Goal: Information Seeking & Learning: Learn about a topic

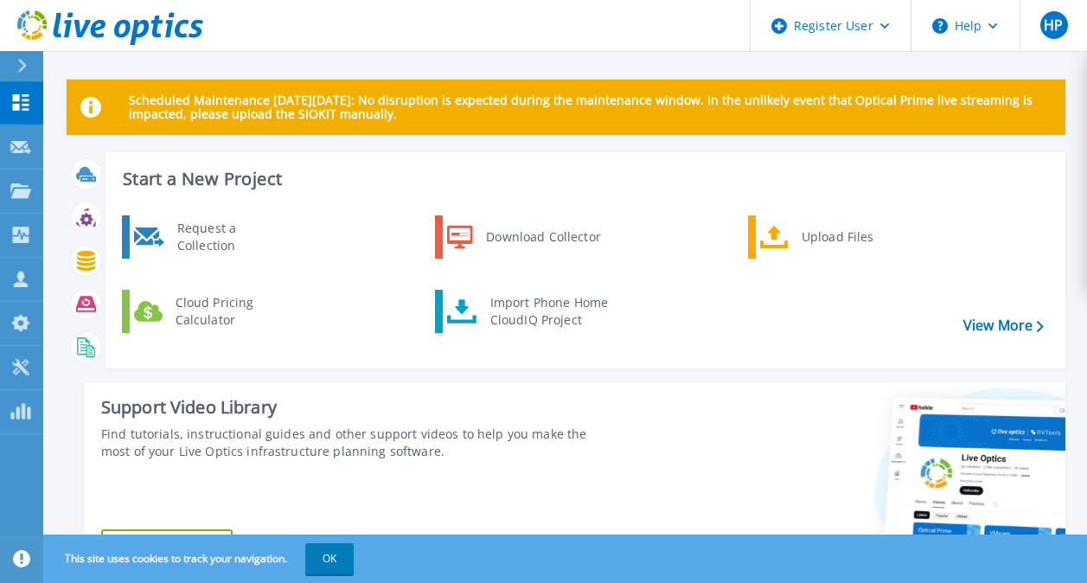
click at [25, 57] on div at bounding box center [30, 65] width 28 height 29
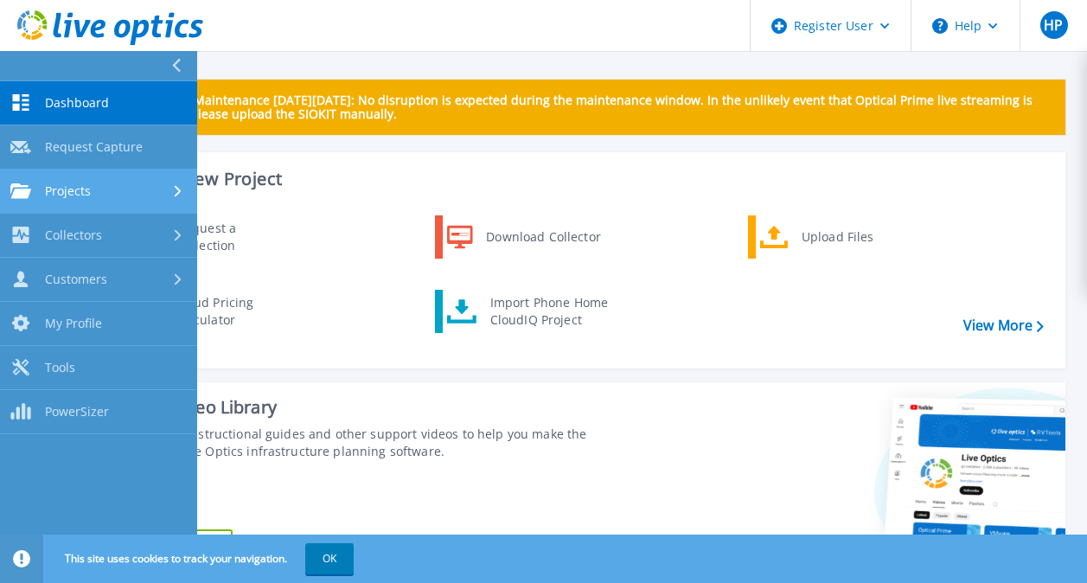
click at [86, 182] on link "Projects Projects" at bounding box center [98, 191] width 197 height 44
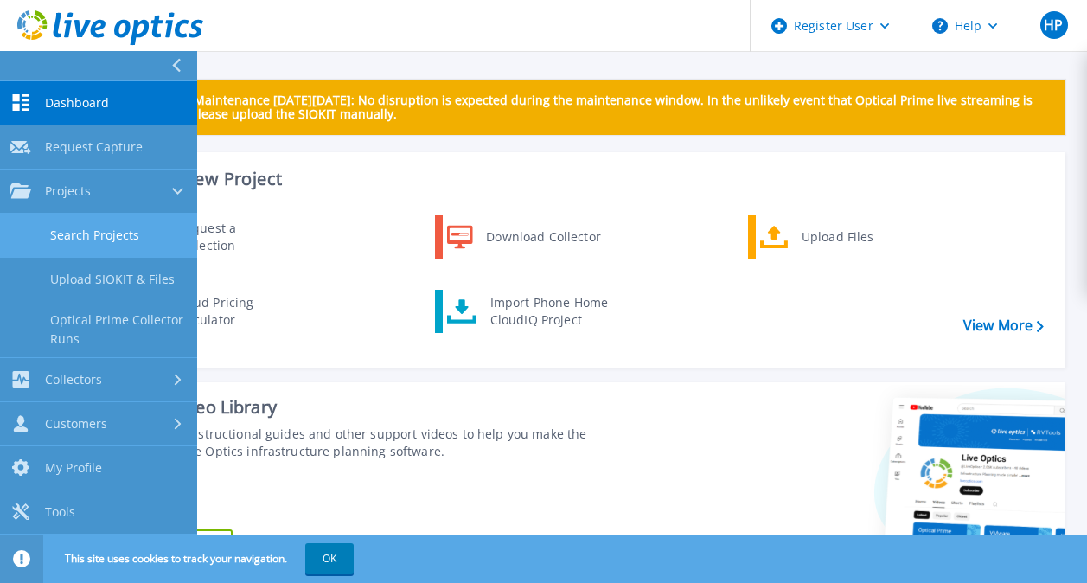
click at [94, 234] on link "Search Projects" at bounding box center [98, 236] width 197 height 44
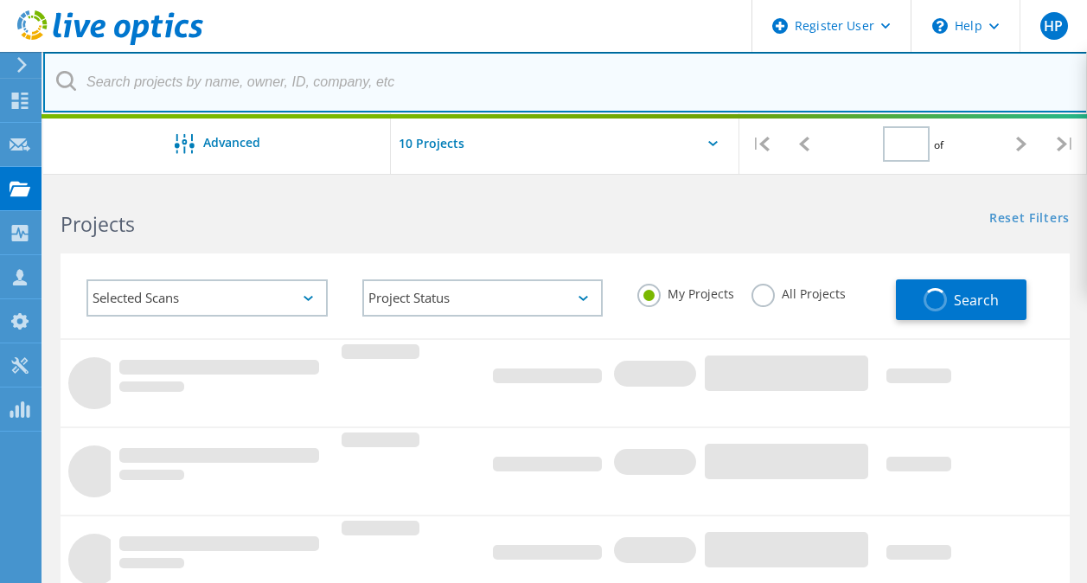
type input "1"
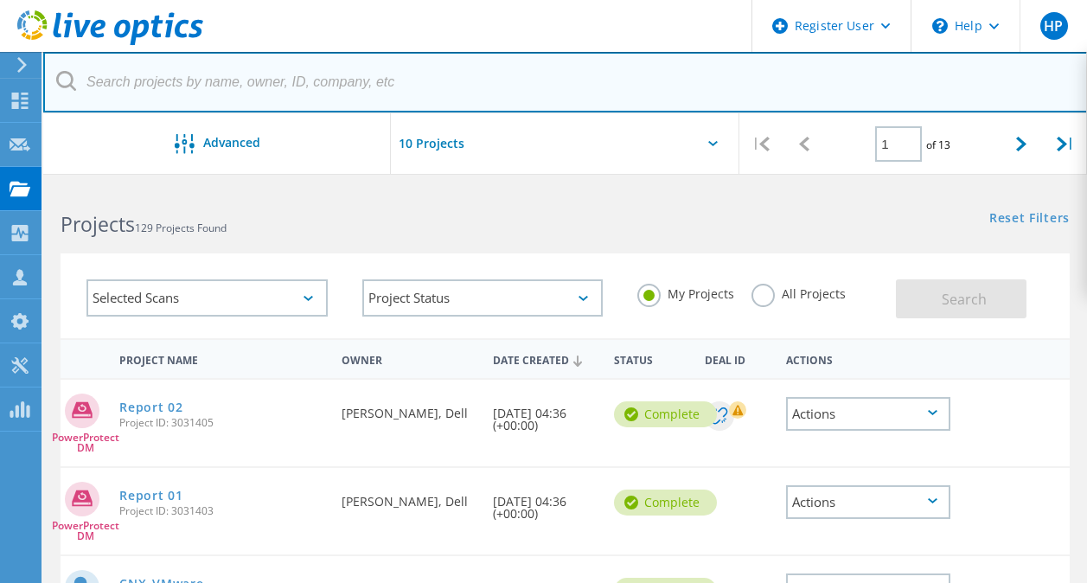
click at [325, 99] on input "text" at bounding box center [565, 82] width 1045 height 61
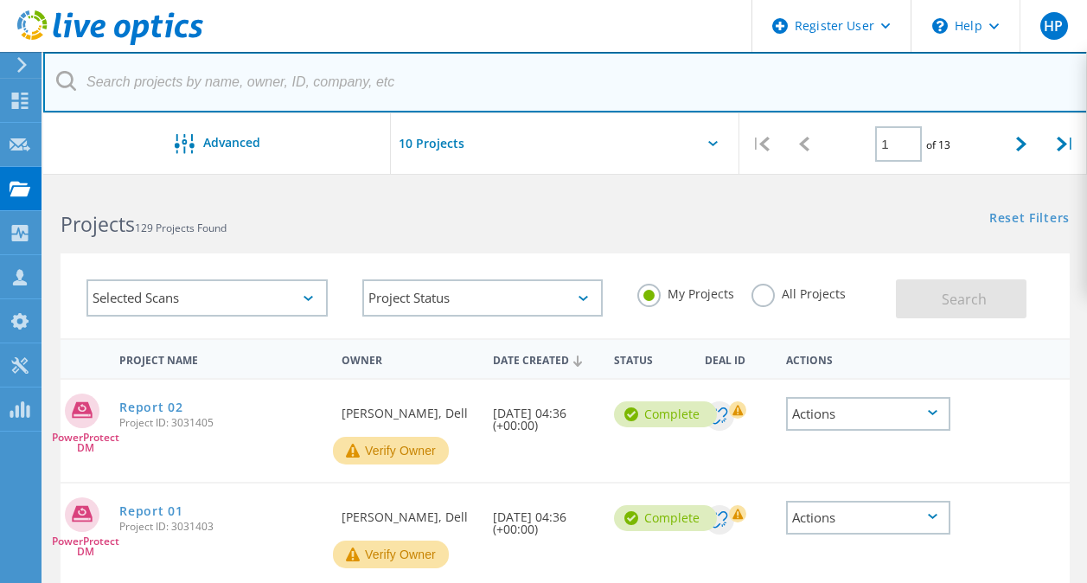
paste input "3052566"
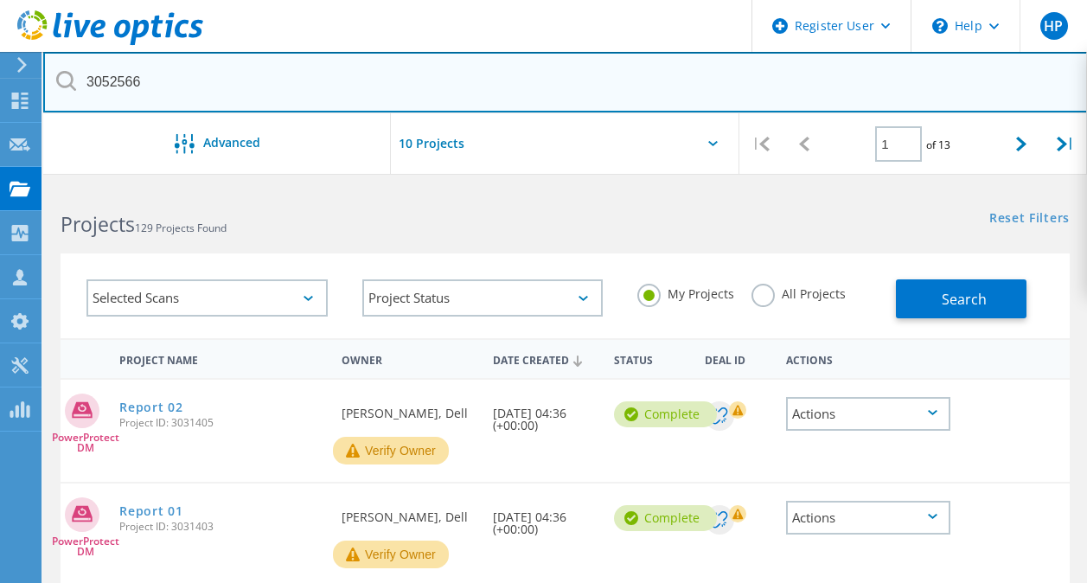
type input "3052566"
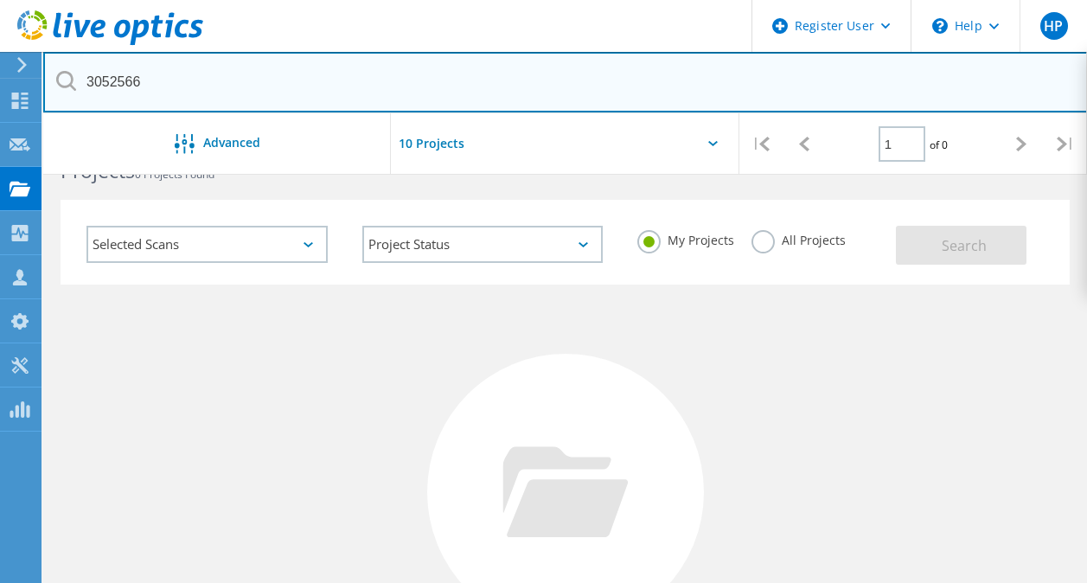
scroll to position [76, 0]
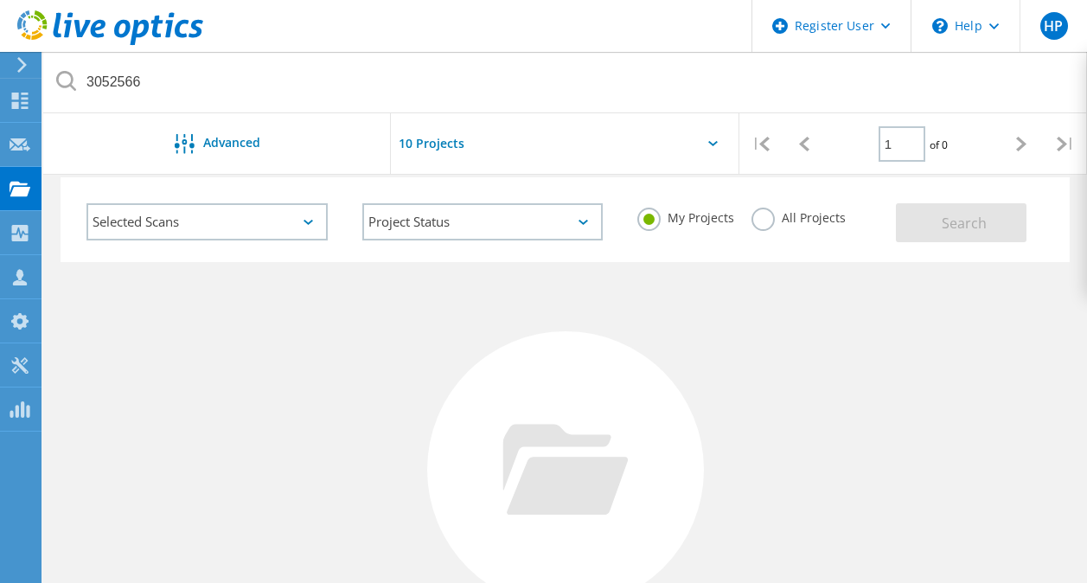
click at [757, 217] on label "All Projects" at bounding box center [798, 216] width 94 height 16
click at [0, 0] on input "All Projects" at bounding box center [0, 0] width 0 height 0
click at [915, 233] on button "Search" at bounding box center [961, 222] width 131 height 39
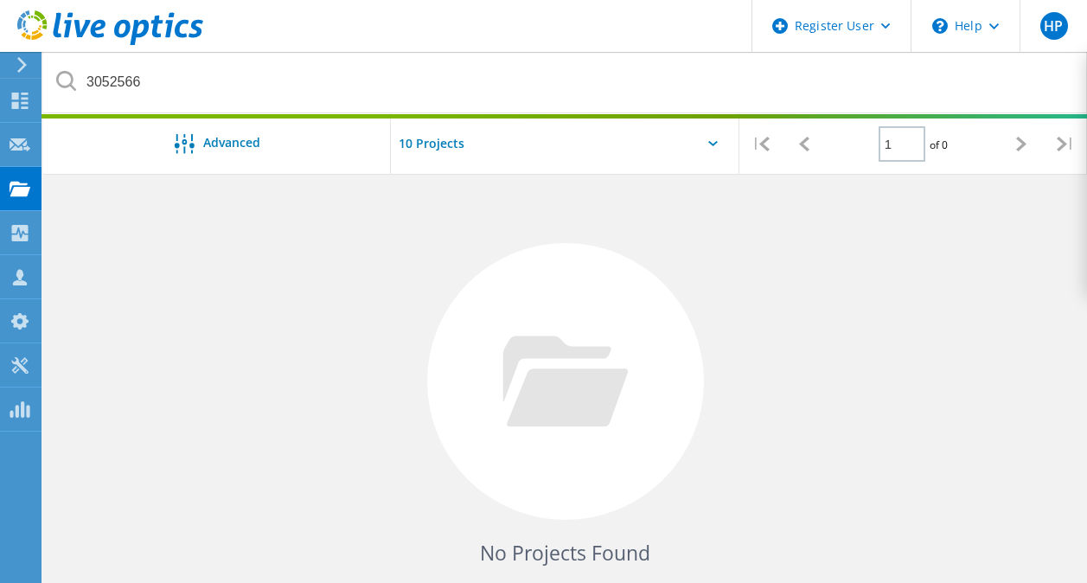
scroll to position [0, 0]
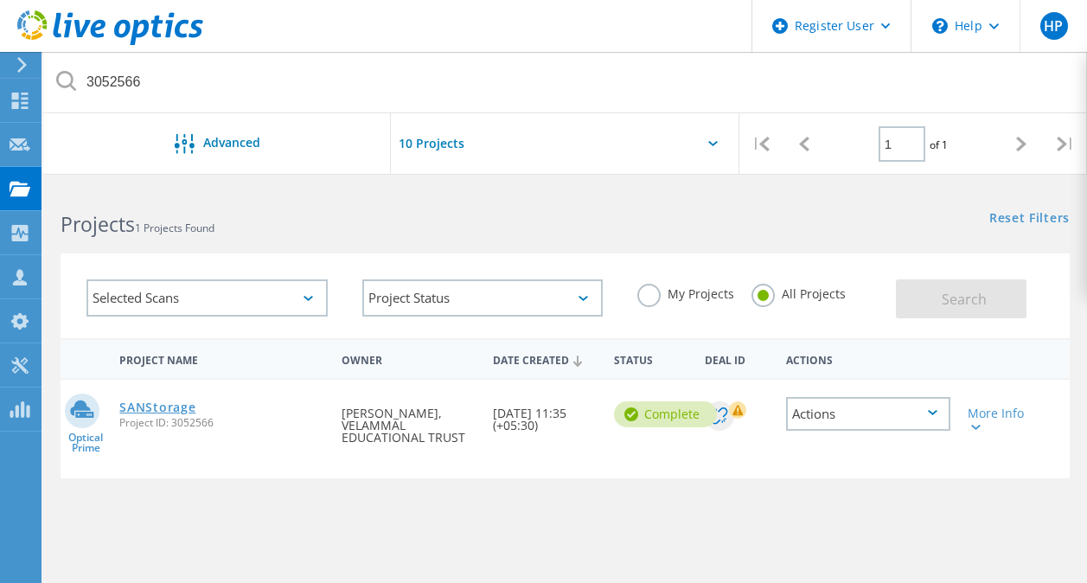
click at [163, 409] on link "SANStorage" at bounding box center [157, 407] width 76 height 12
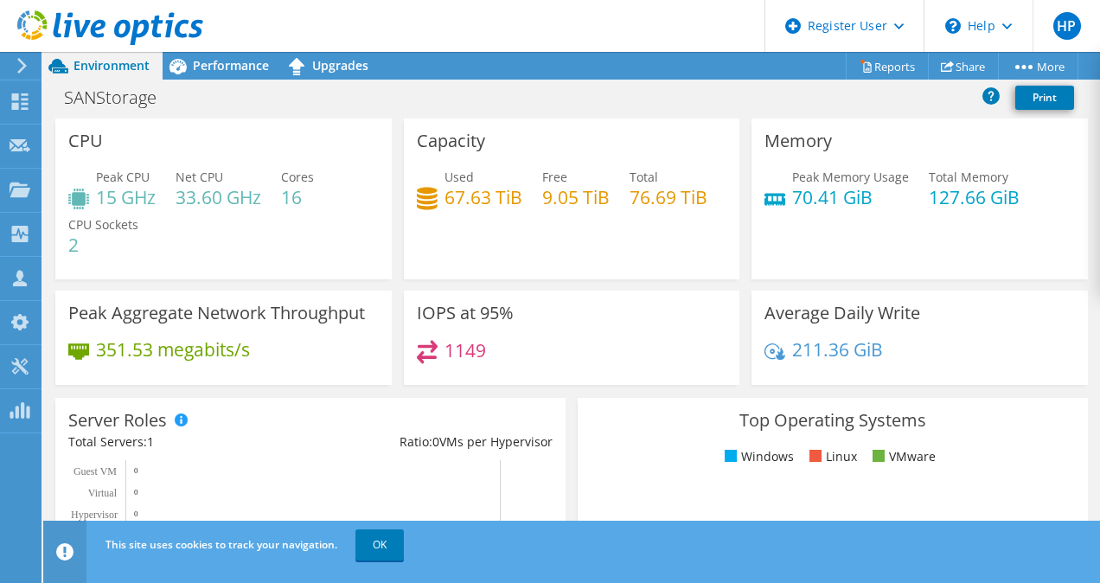
scroll to position [61, 0]
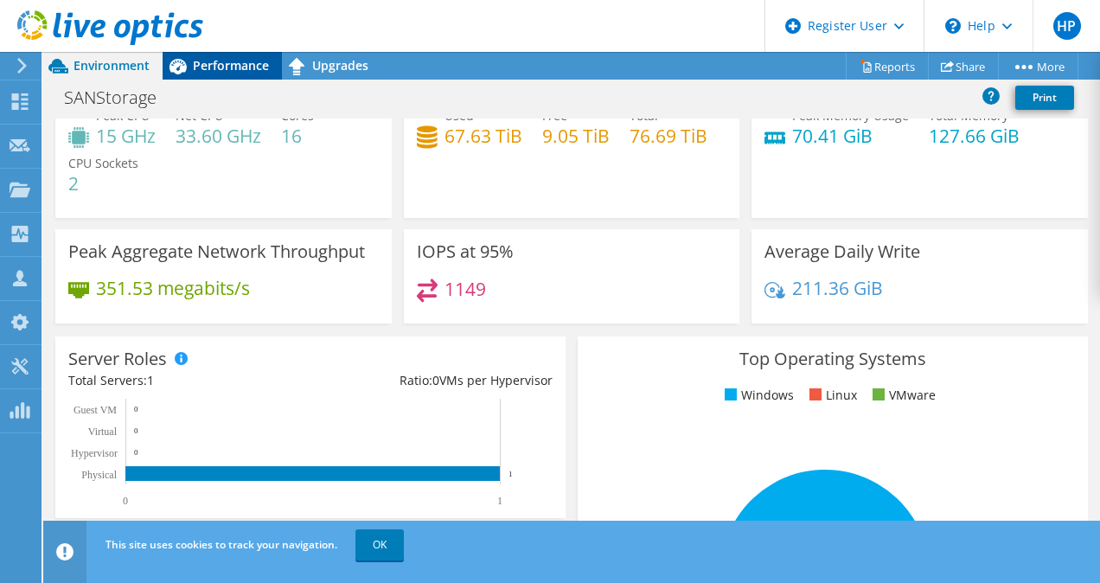
click at [242, 70] on span "Performance" at bounding box center [231, 65] width 76 height 16
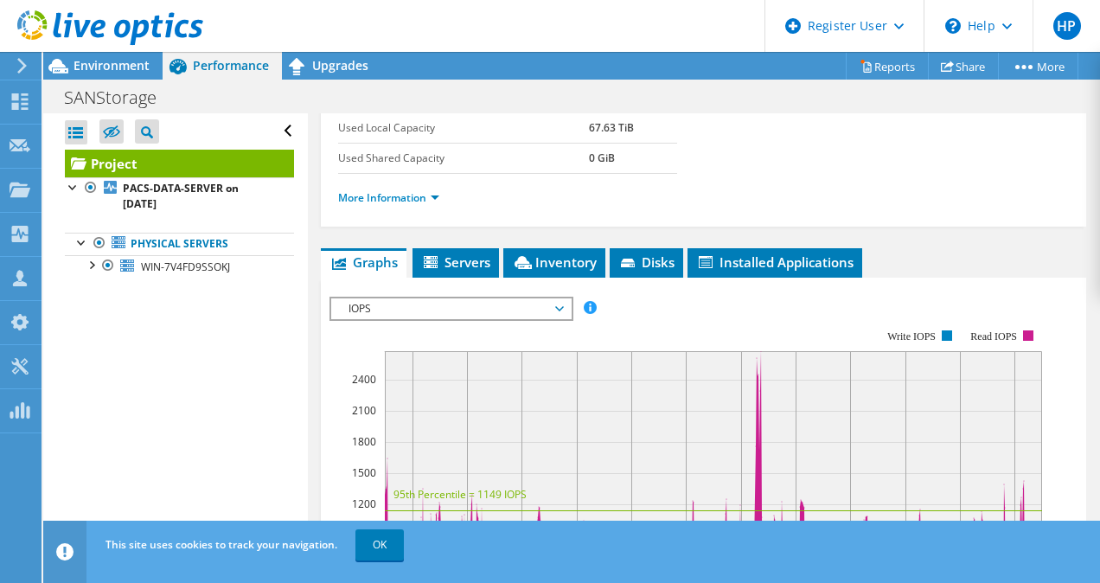
scroll to position [361, 0]
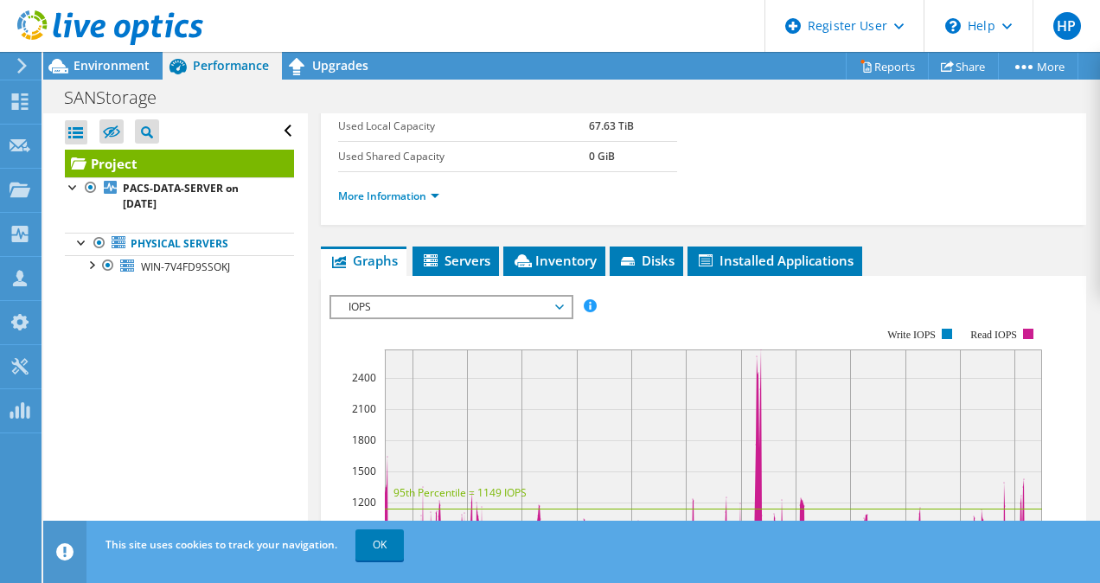
click at [463, 297] on span "IOPS" at bounding box center [451, 307] width 222 height 21
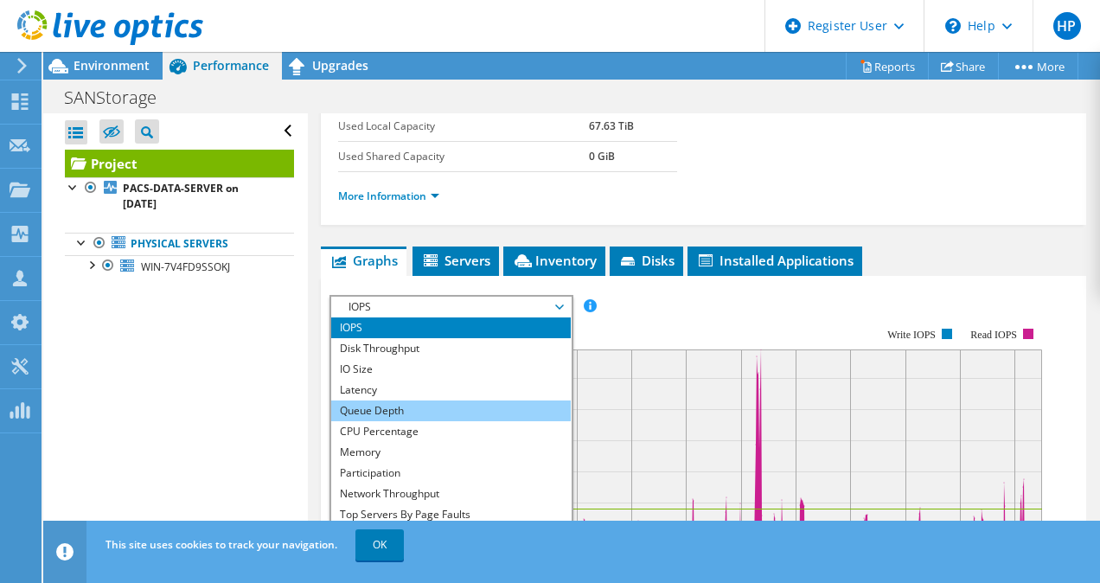
scroll to position [62, 0]
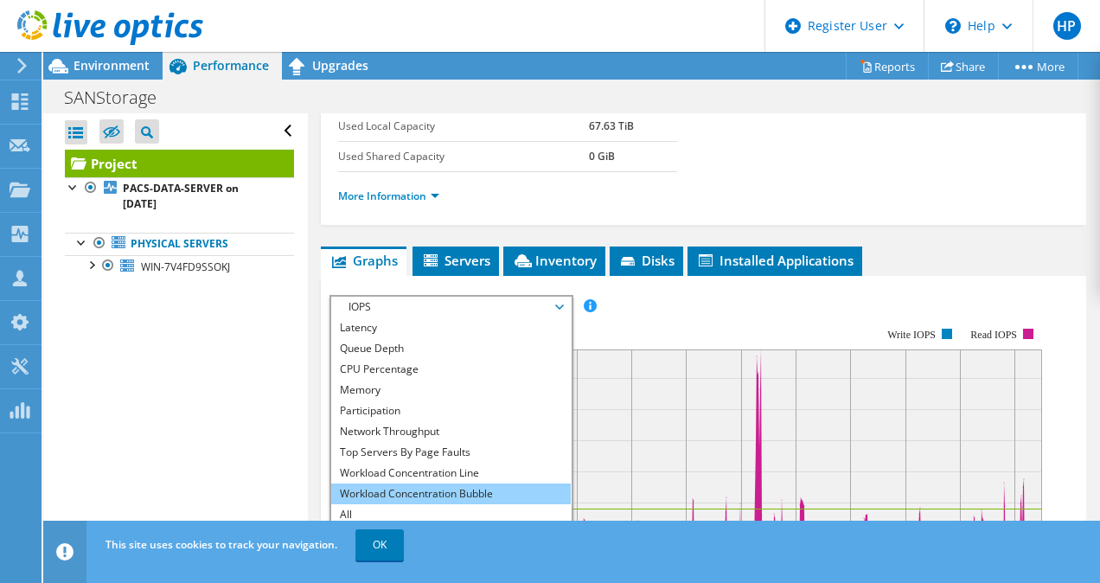
click at [421, 483] on li "Workload Concentration Bubble" at bounding box center [451, 493] width 240 height 21
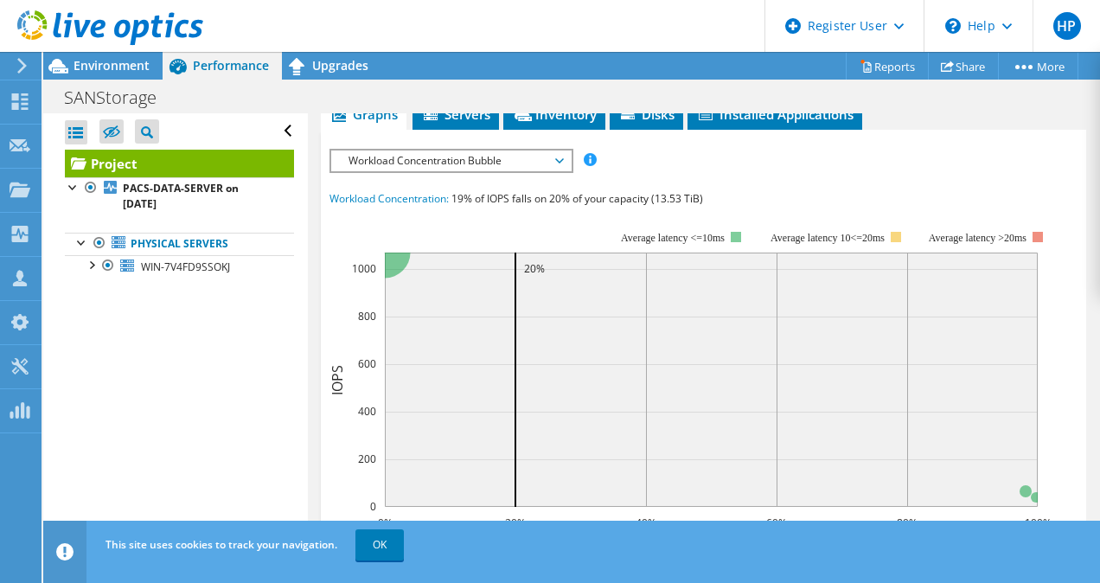
scroll to position [622, 0]
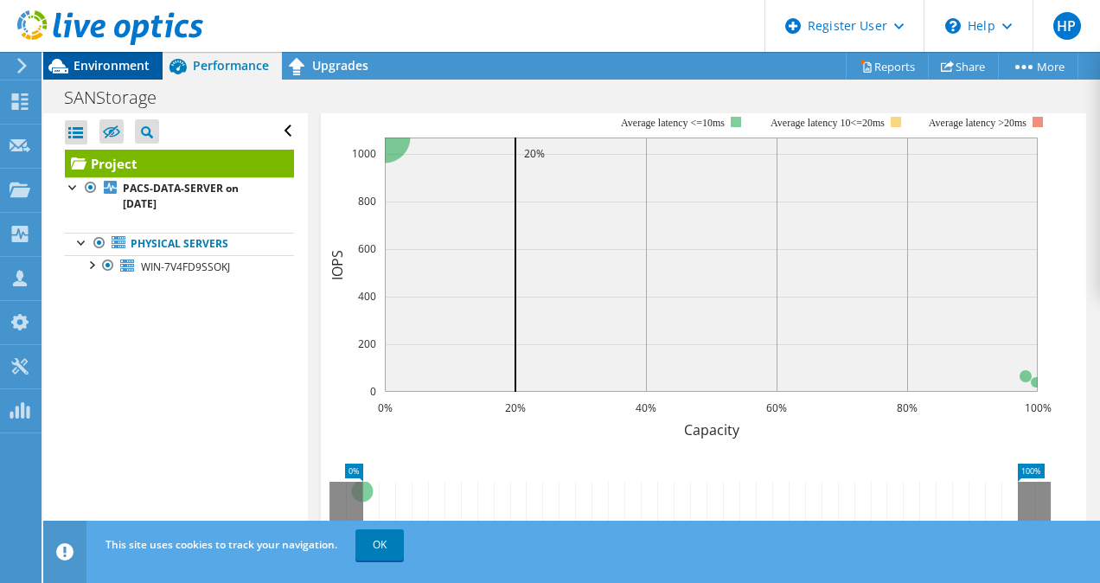
click at [115, 67] on span "Environment" at bounding box center [111, 65] width 76 height 16
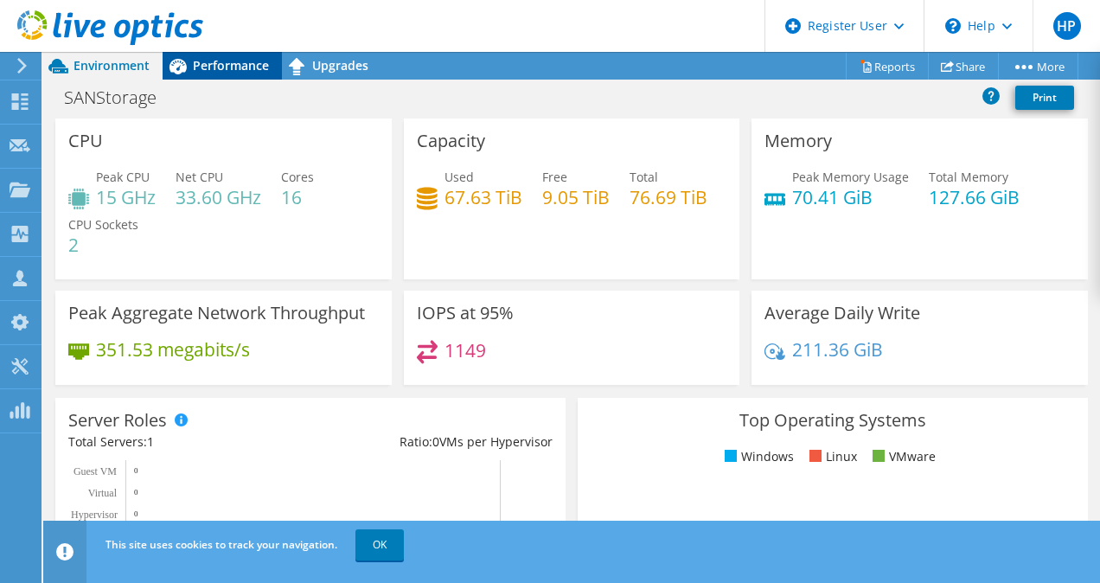
click at [199, 67] on span "Performance" at bounding box center [231, 65] width 76 height 16
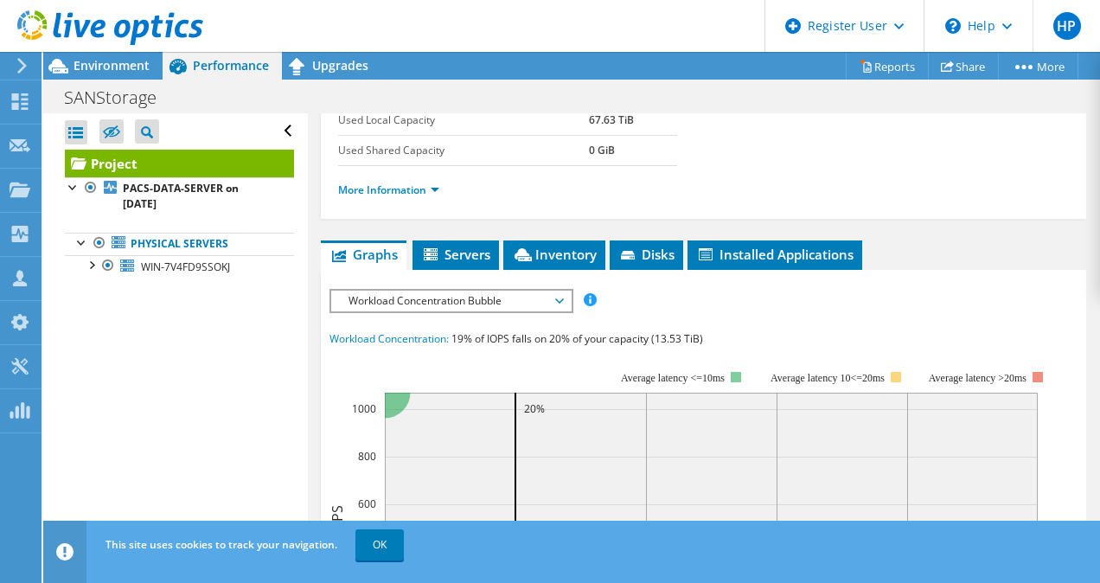
scroll to position [442, 0]
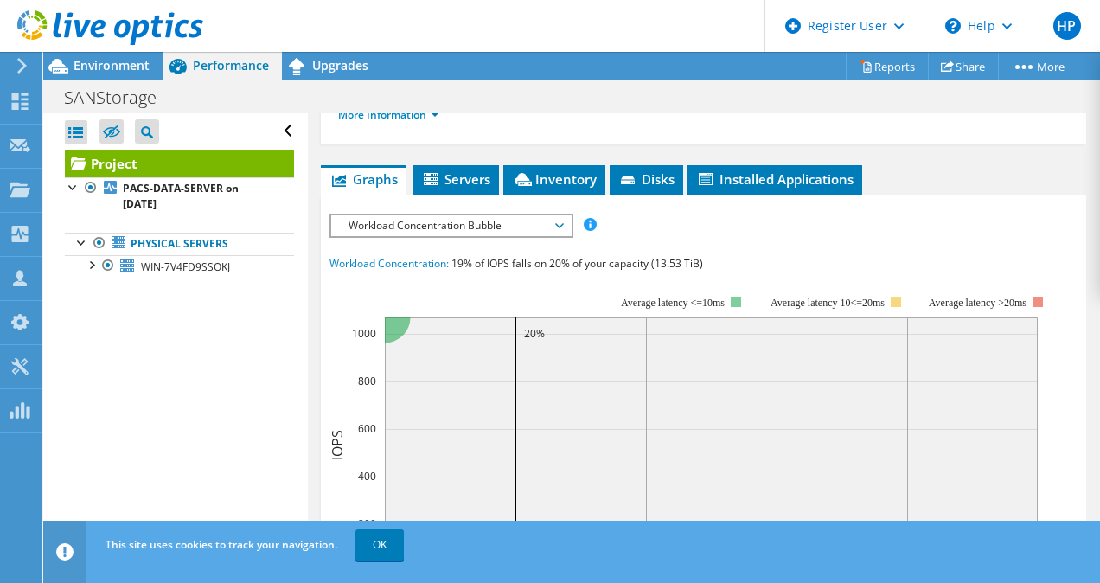
click at [385, 217] on span "Workload Concentration Bubble" at bounding box center [451, 225] width 222 height 21
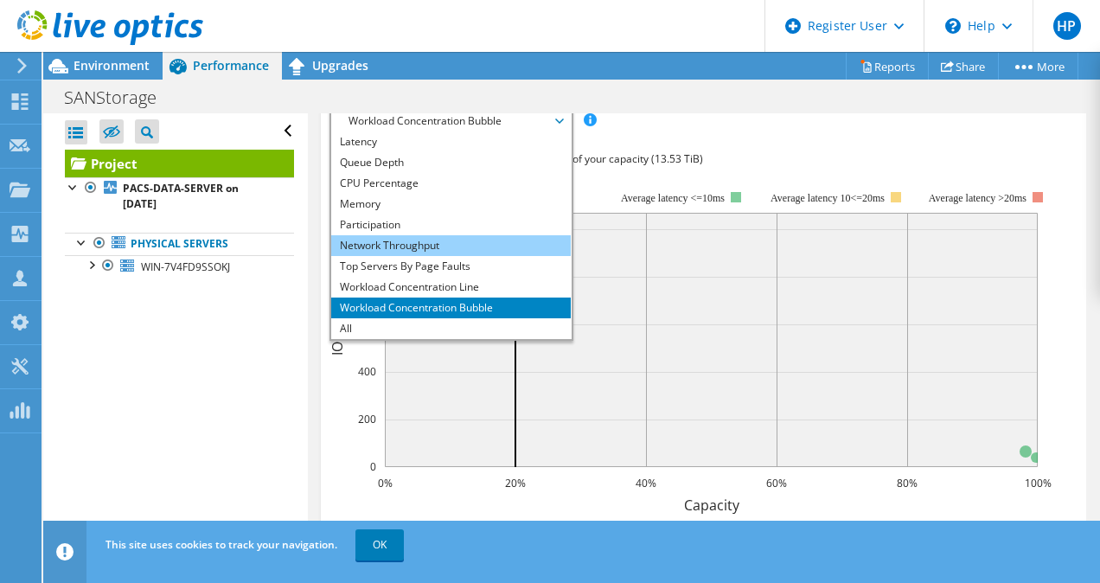
scroll to position [0, 0]
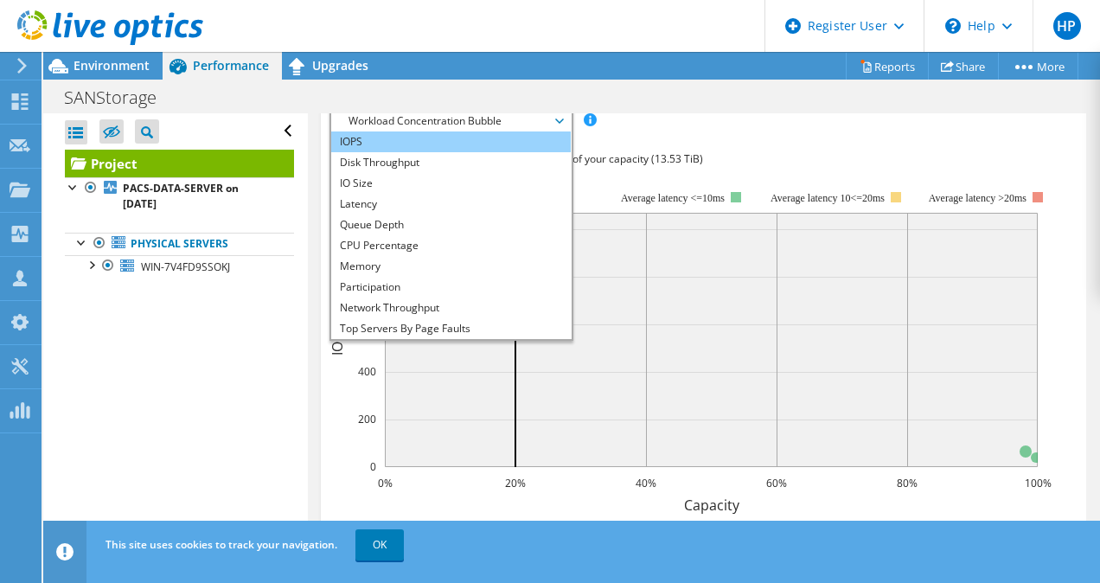
click at [370, 137] on li "IOPS" at bounding box center [451, 141] width 240 height 21
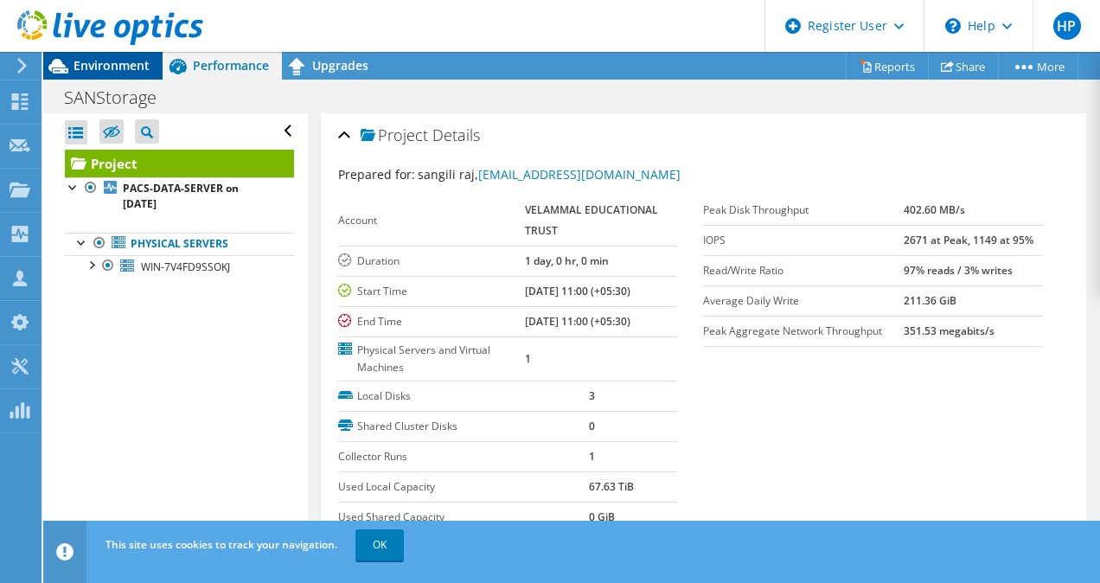
click at [112, 69] on span "Environment" at bounding box center [111, 65] width 76 height 16
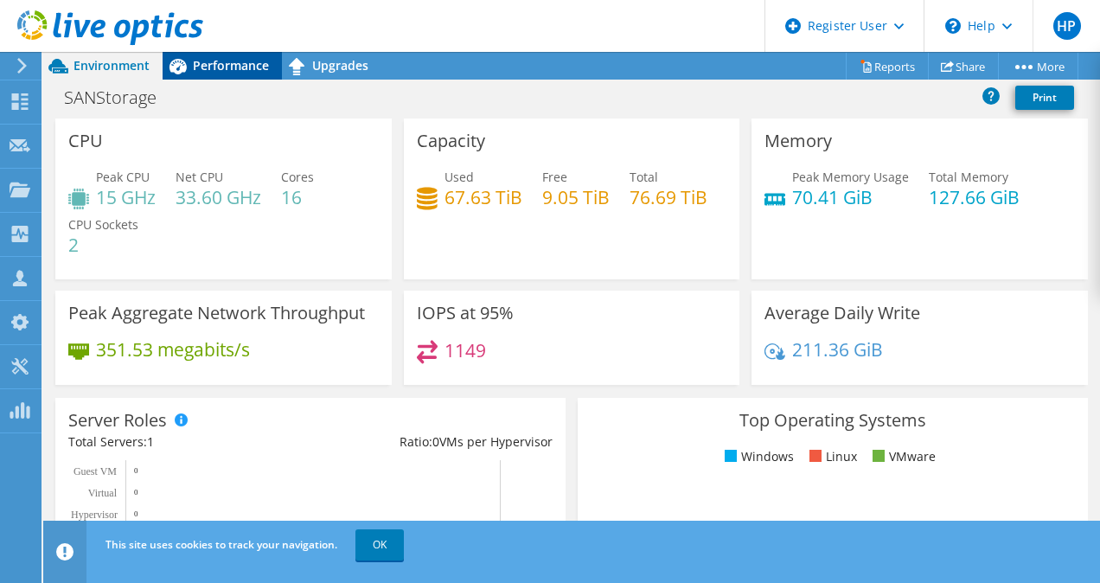
click at [221, 73] on span "Performance" at bounding box center [231, 65] width 76 height 16
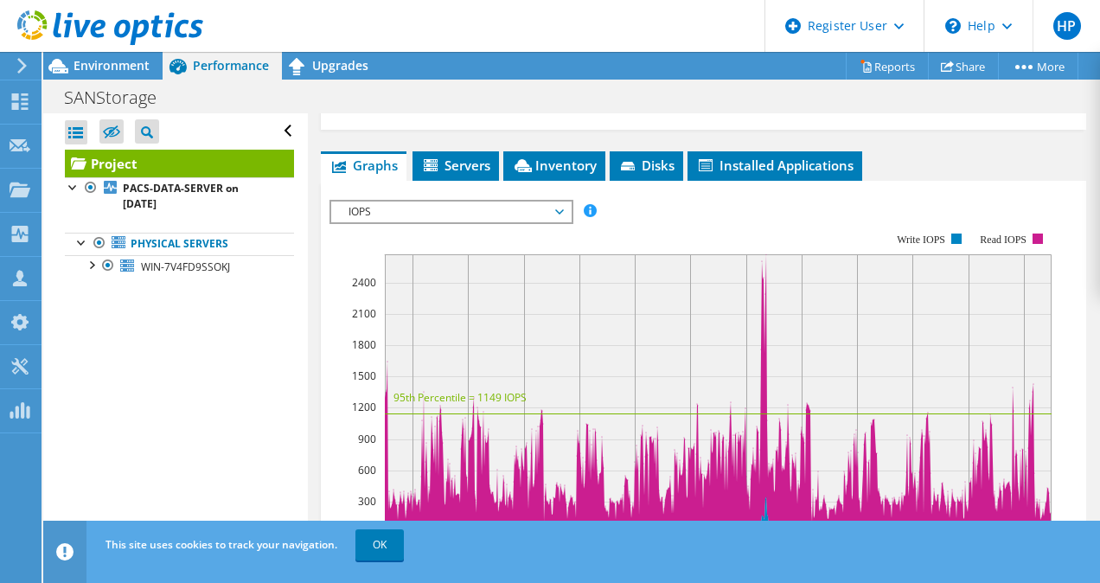
scroll to position [488, 0]
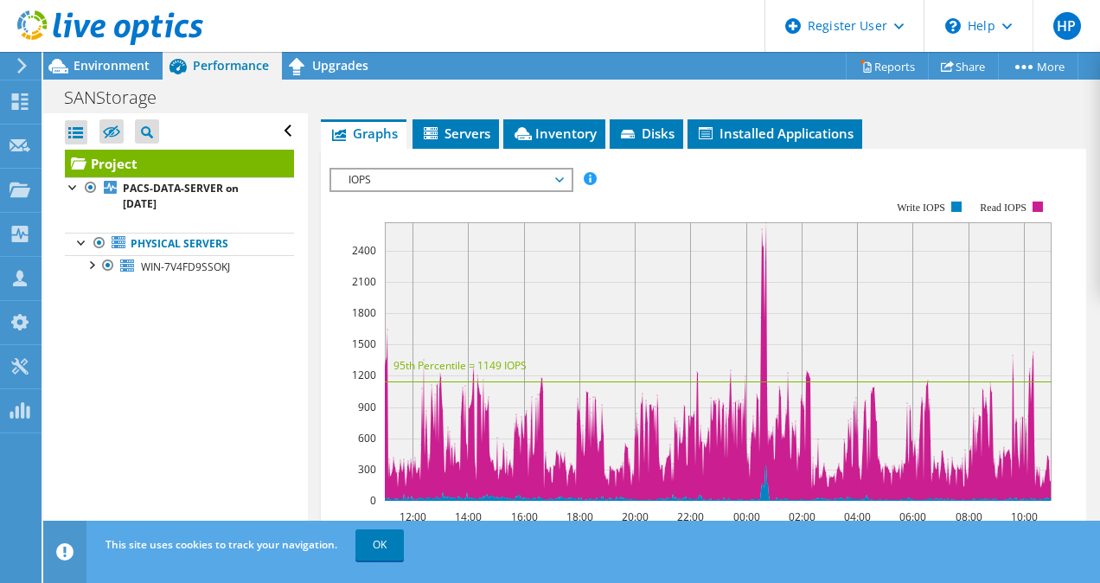
click at [517, 175] on span "IOPS" at bounding box center [451, 179] width 222 height 21
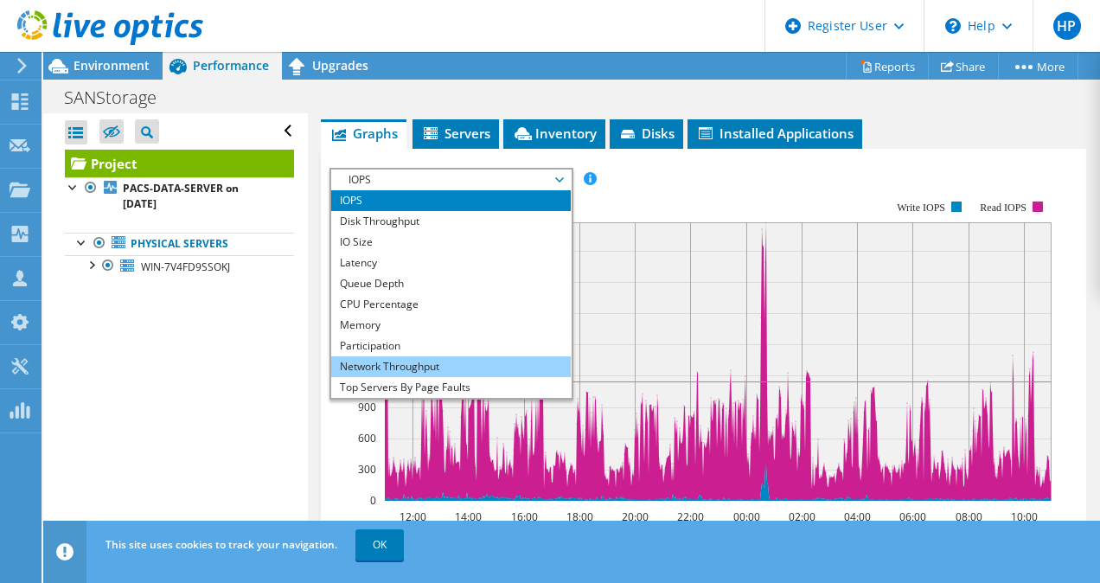
scroll to position [62, 0]
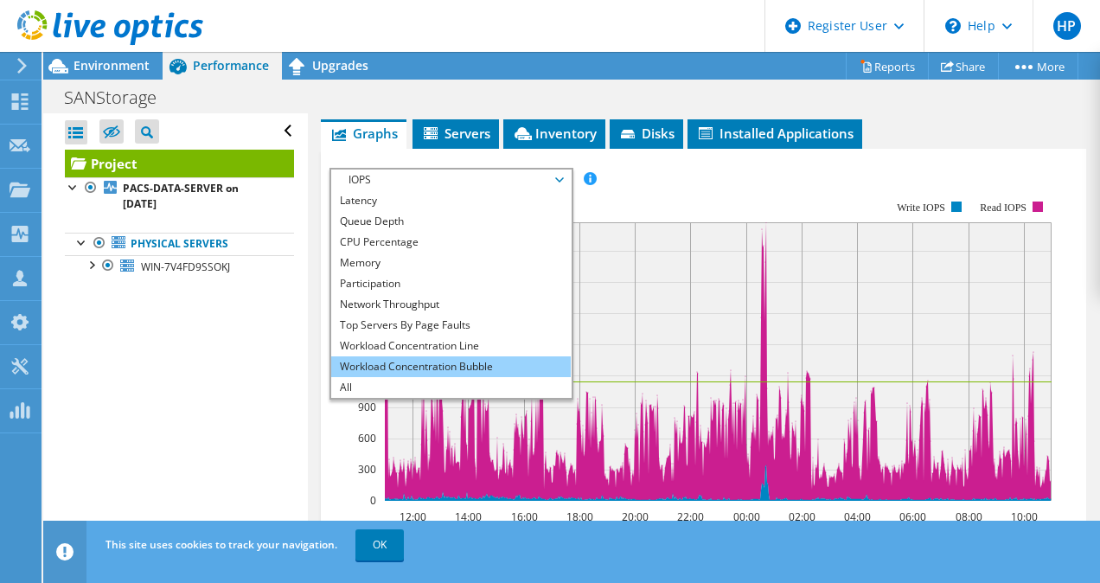
click at [400, 366] on li "Workload Concentration Bubble" at bounding box center [451, 366] width 240 height 21
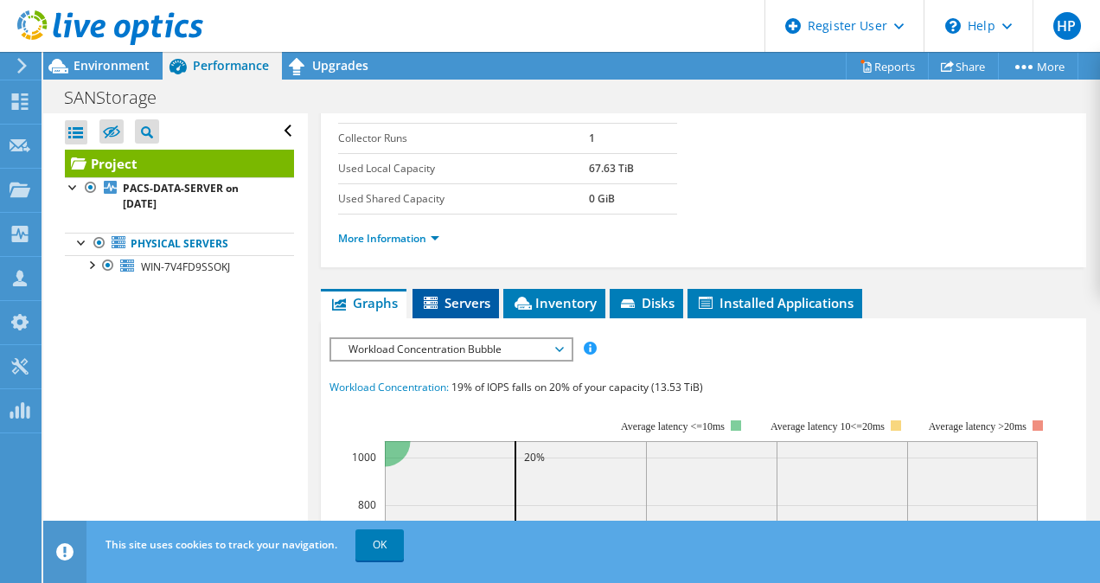
scroll to position [0, 0]
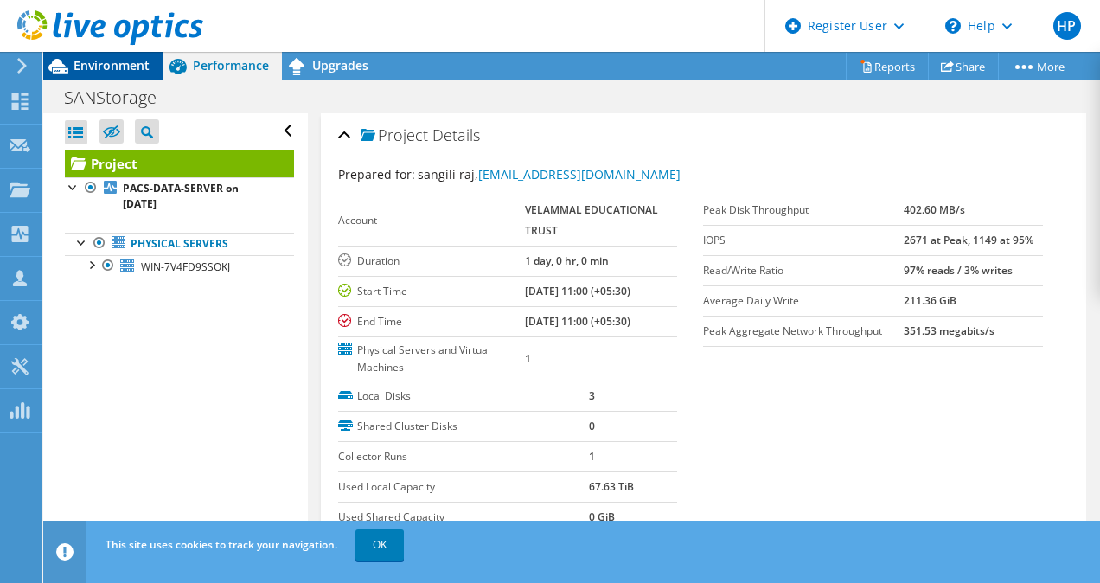
click at [88, 68] on span "Environment" at bounding box center [111, 65] width 76 height 16
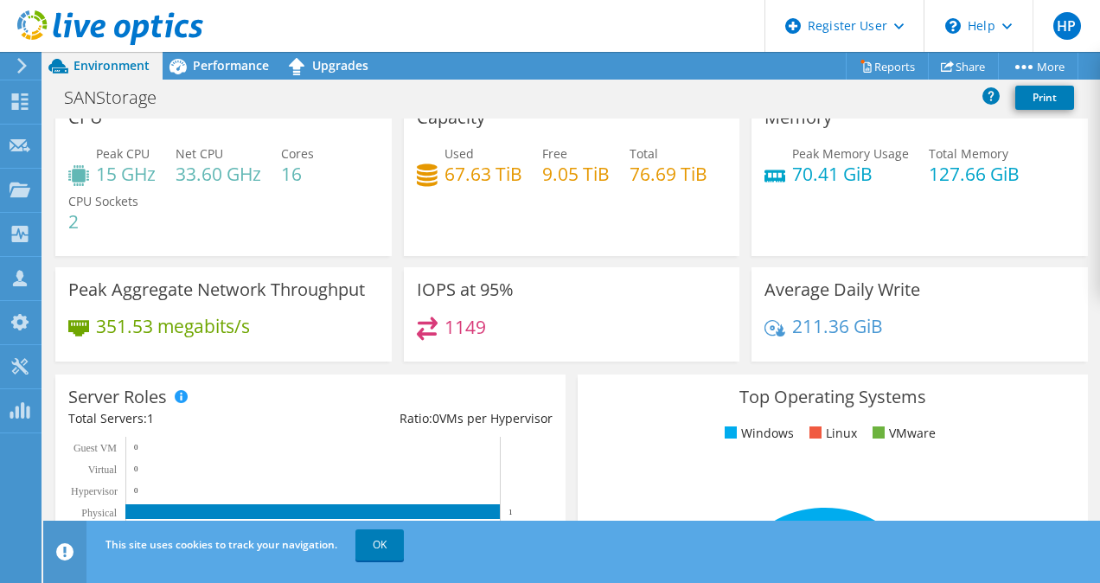
scroll to position [22, 0]
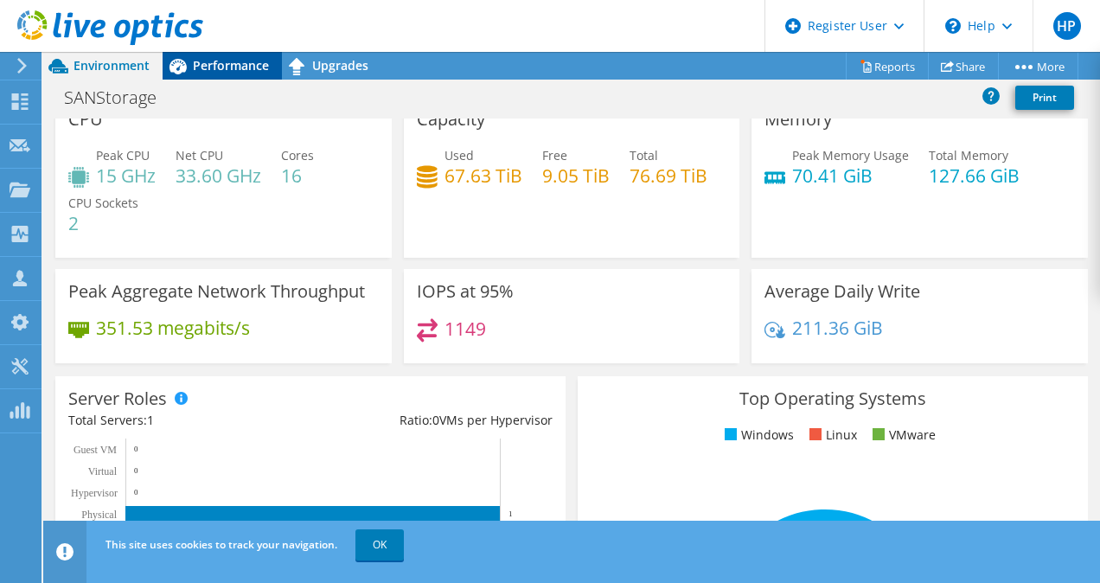
click at [209, 74] on div "Performance" at bounding box center [222, 66] width 119 height 28
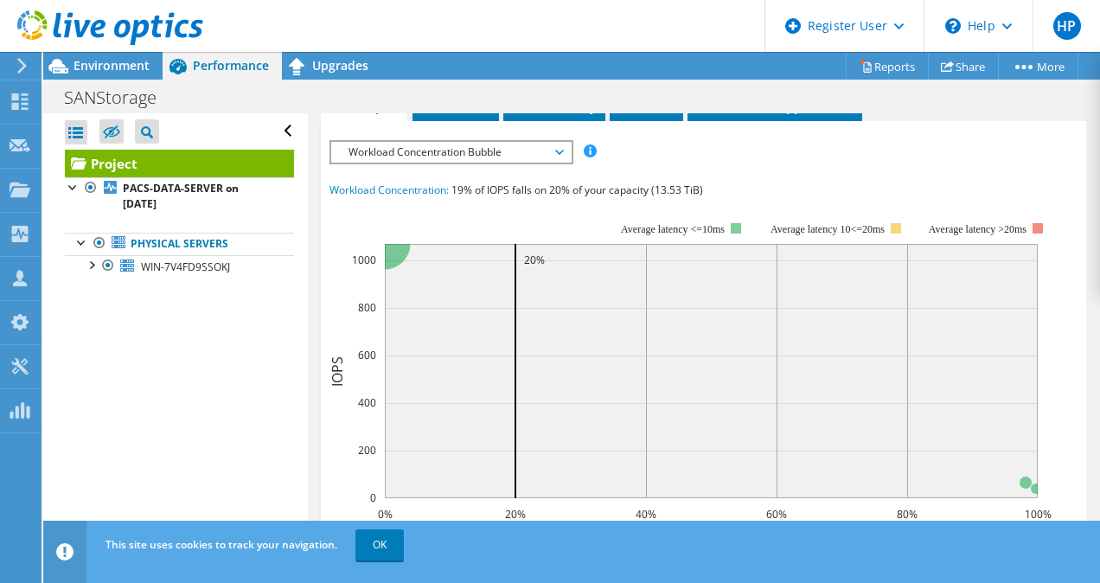
scroll to position [560, 0]
